Goal: Transaction & Acquisition: Purchase product/service

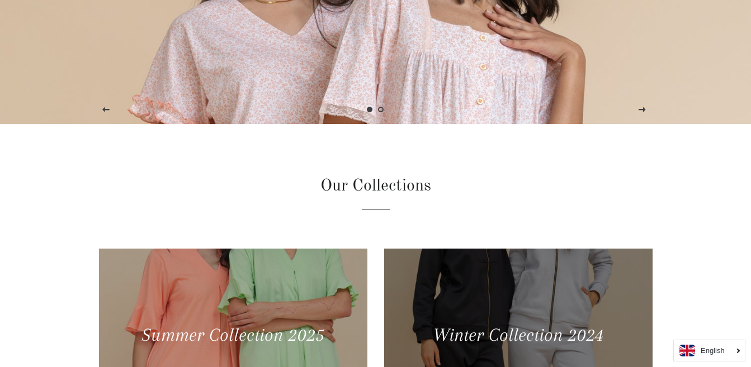
scroll to position [279, 0]
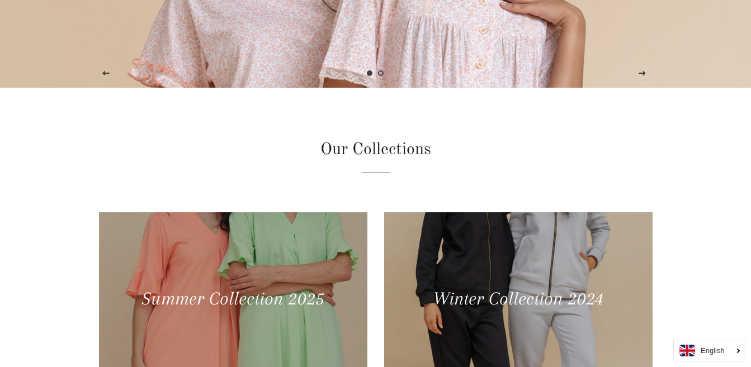
click at [714, 349] on icon "English" at bounding box center [712, 350] width 24 height 7
click at [706, 325] on icon "Arabic" at bounding box center [710, 328] width 21 height 7
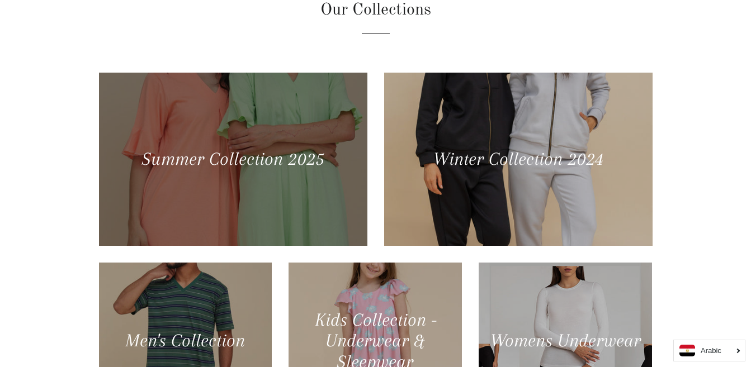
scroll to position [559, 0]
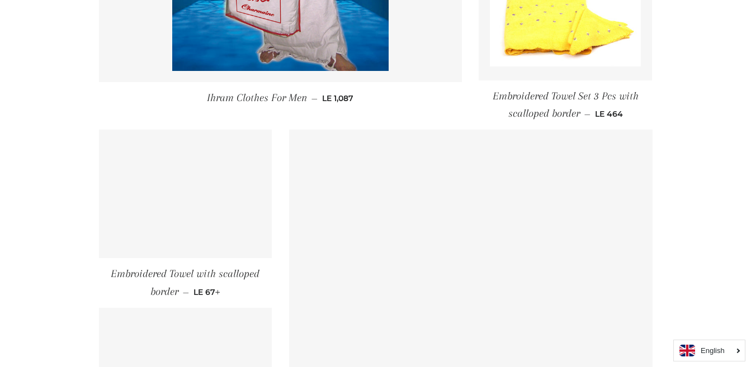
scroll to position [783, 0]
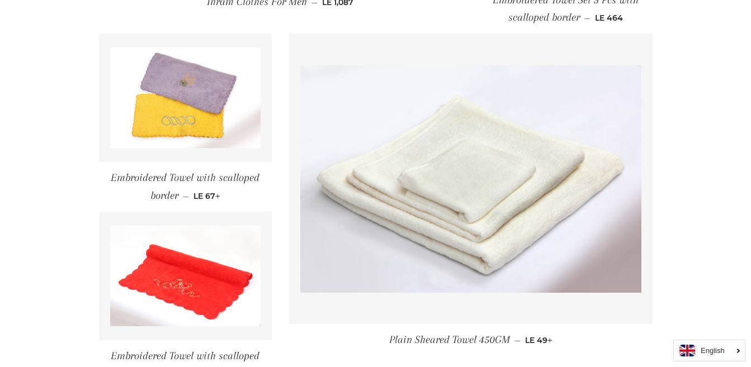
click at [705, 354] on icon "English" at bounding box center [712, 350] width 24 height 7
click at [705, 328] on icon "Arabic" at bounding box center [710, 328] width 21 height 7
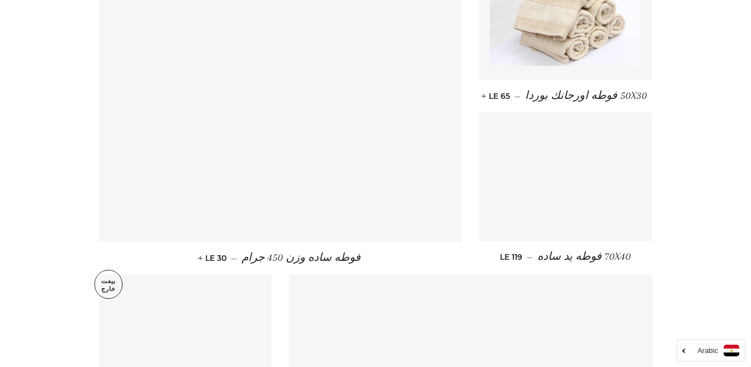
scroll to position [1286, 0]
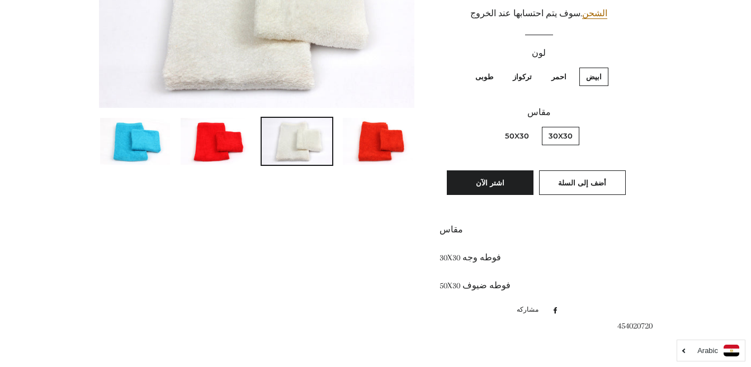
scroll to position [224, 0]
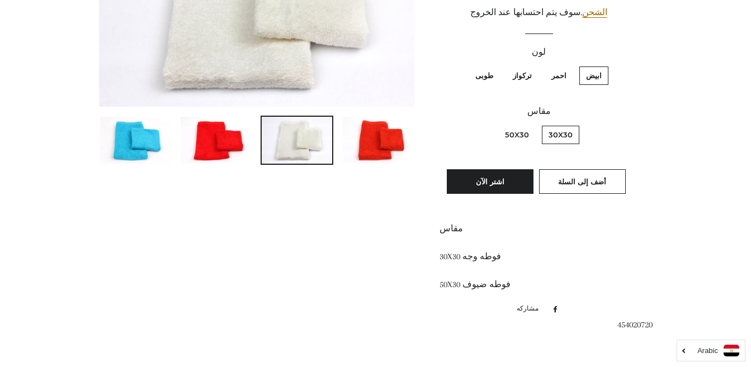
click at [487, 67] on label "طوبى" at bounding box center [483, 76] width 31 height 18
click at [496, 65] on input "طوبى" at bounding box center [496, 65] width 1 height 1
radio input "true"
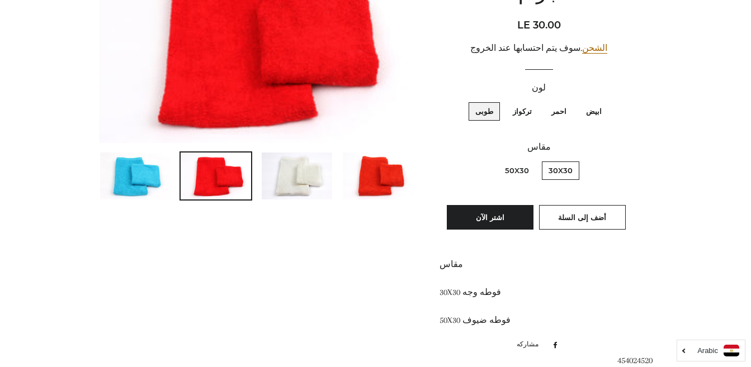
scroll to position [99, 0]
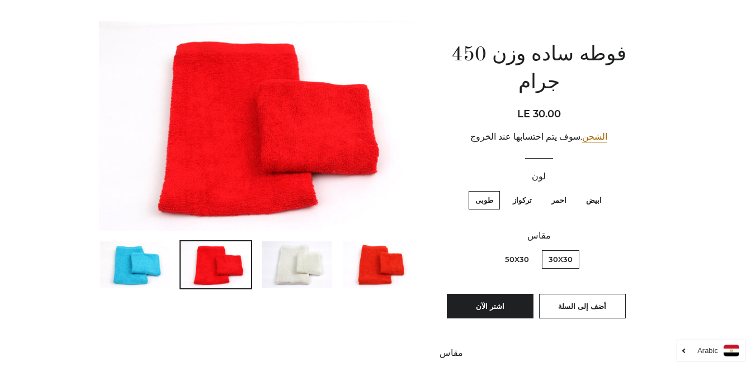
click at [518, 250] on label "50X30" at bounding box center [516, 259] width 37 height 18
click at [532, 249] on input "50X30" at bounding box center [532, 249] width 1 height 1
radio input "true"
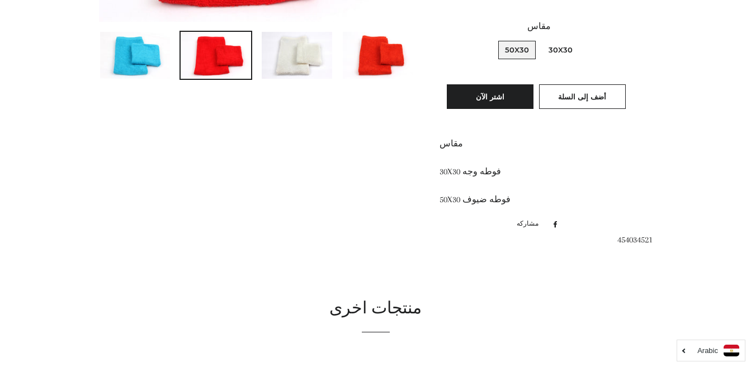
scroll to position [323, 0]
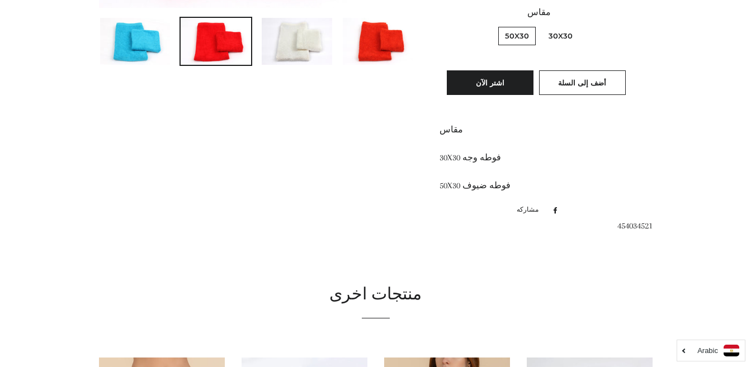
click at [631, 221] on span "454034521" at bounding box center [634, 226] width 35 height 10
copy span "454034521"
